Goal: Communication & Community: Participate in discussion

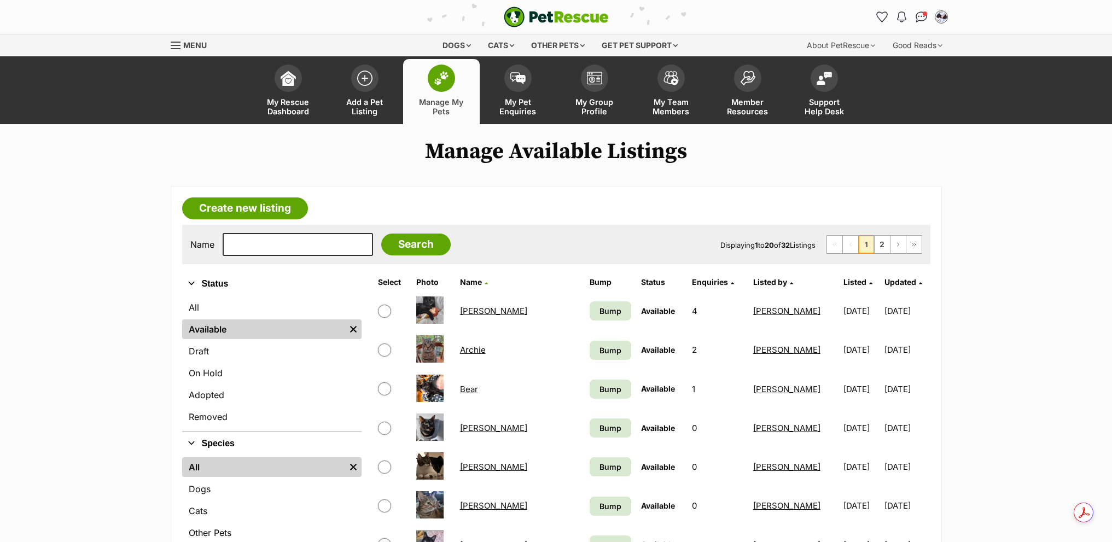
click at [920, 21] on img "Conversations" at bounding box center [920, 16] width 11 height 11
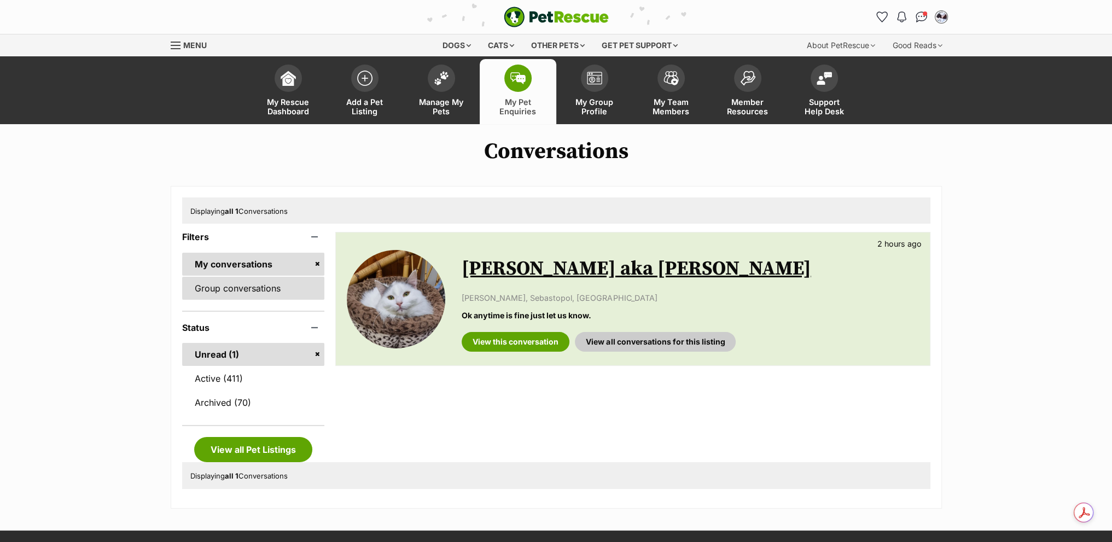
click at [238, 283] on link "Group conversations" at bounding box center [253, 288] width 143 height 23
